Goal: Task Accomplishment & Management: Manage account settings

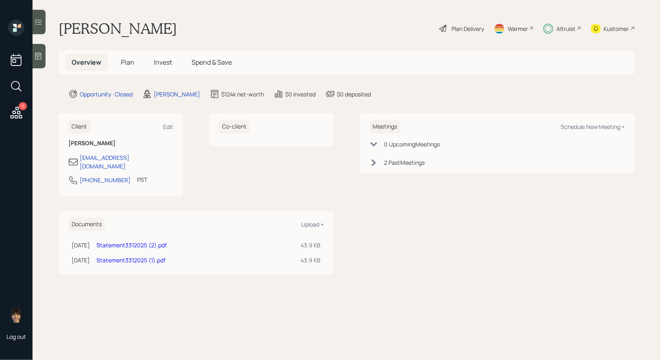
click at [15, 111] on icon at bounding box center [17, 113] width 12 height 12
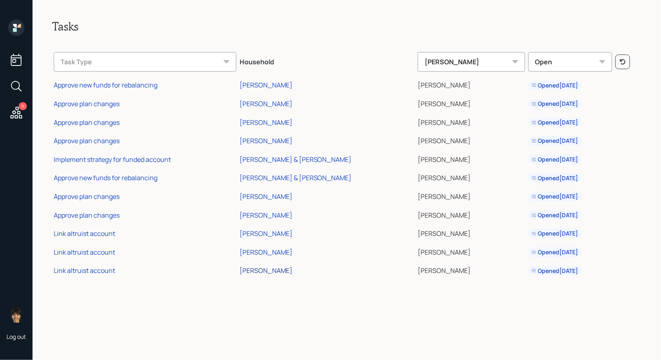
click at [278, 270] on div "[PERSON_NAME]" at bounding box center [266, 270] width 53 height 9
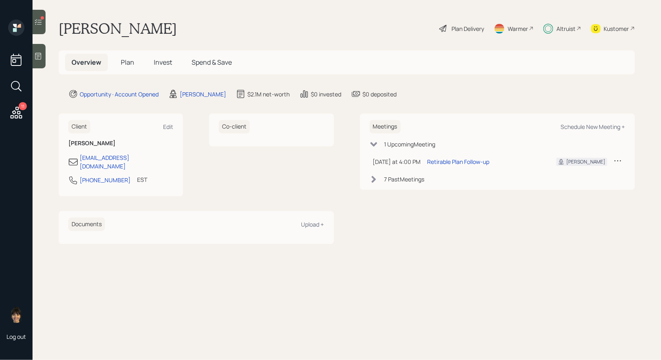
click at [163, 65] on span "Invest" at bounding box center [163, 62] width 18 height 9
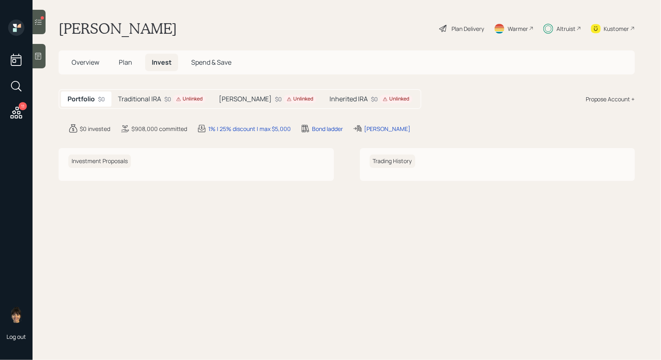
click at [142, 100] on h5 "Traditional IRA" at bounding box center [139, 99] width 43 height 8
